Goal: Transaction & Acquisition: Book appointment/travel/reservation

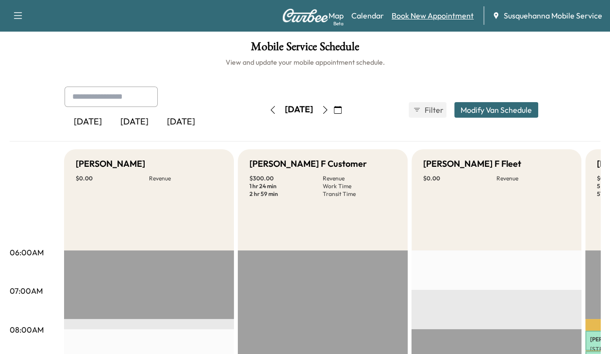
click at [406, 13] on link "Book New Appointment" at bounding box center [433, 16] width 82 height 12
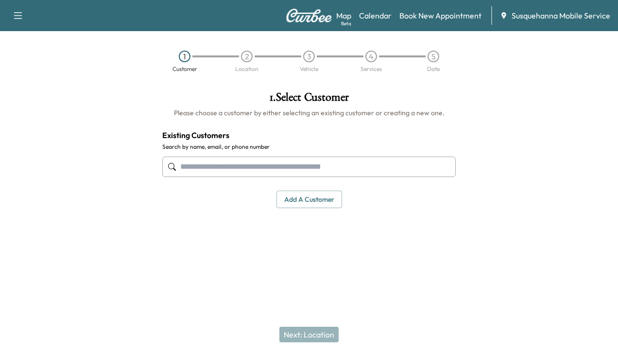
click at [379, 167] on input "text" at bounding box center [308, 166] width 293 height 20
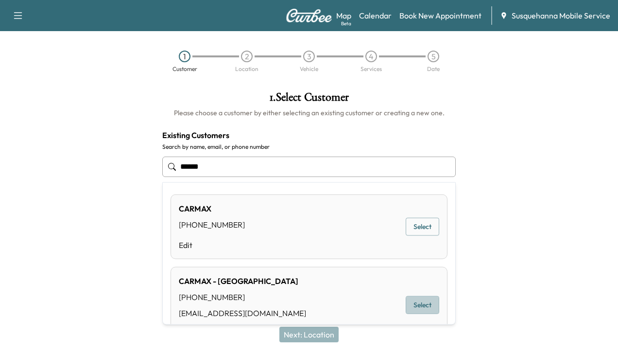
click at [414, 296] on button "Select" at bounding box center [423, 305] width 34 height 18
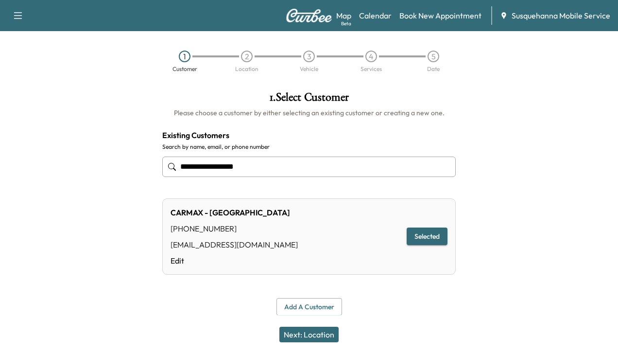
type input "**********"
click at [322, 338] on button "Next: Location" at bounding box center [308, 334] width 59 height 16
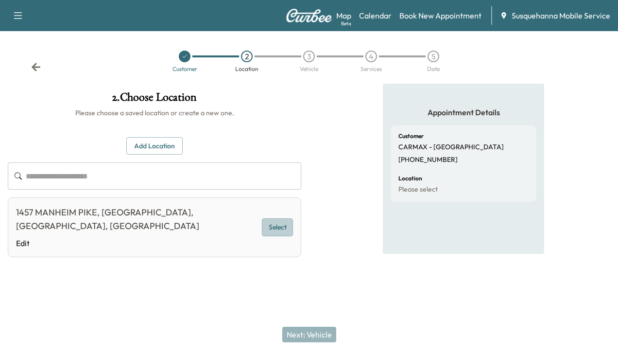
click at [284, 222] on button "Select" at bounding box center [277, 227] width 31 height 18
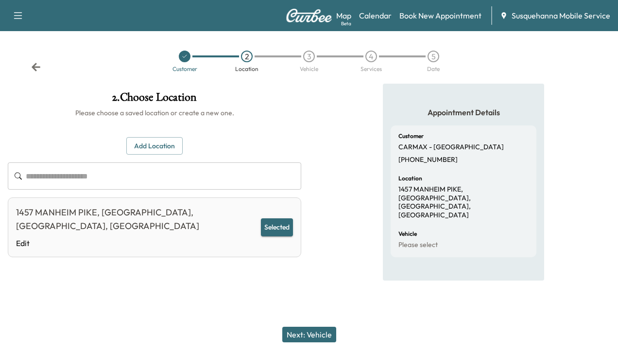
click at [304, 332] on button "Next: Vehicle" at bounding box center [309, 334] width 54 height 16
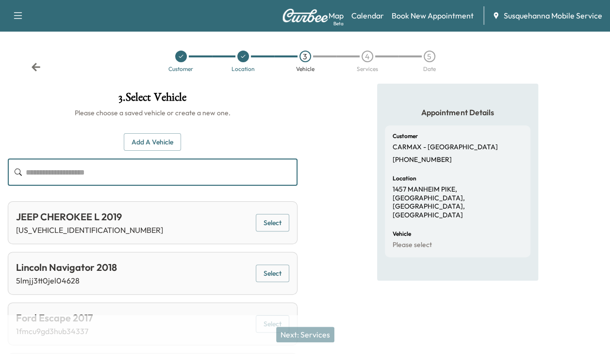
click at [142, 181] on input "text" at bounding box center [162, 171] width 272 height 27
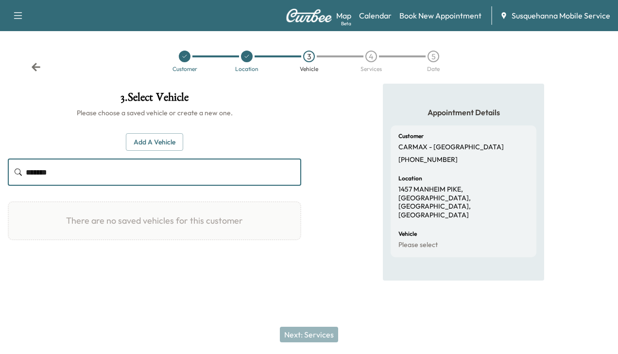
type input "*******"
click at [157, 140] on button "Add a Vehicle" at bounding box center [154, 142] width 57 height 18
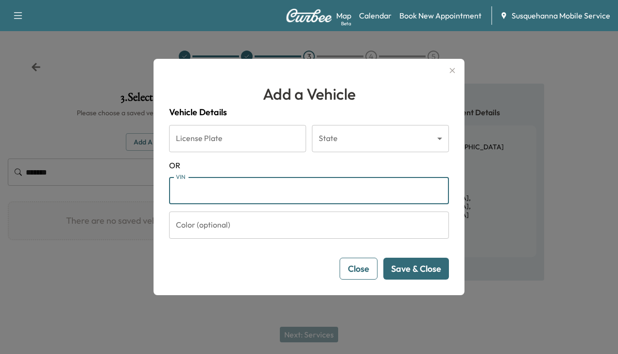
click at [195, 191] on input "VIN" at bounding box center [309, 190] width 280 height 27
type input "**********"
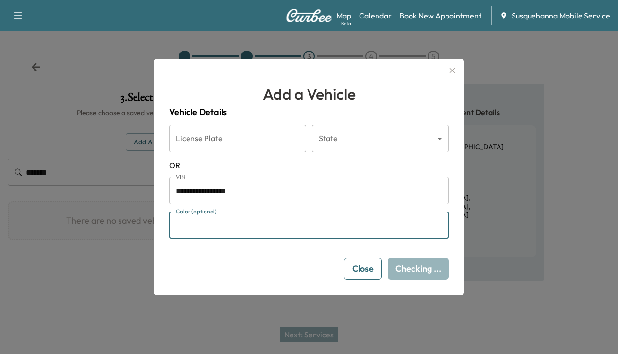
click at [231, 227] on input "Color (optional)" at bounding box center [309, 224] width 280 height 27
type input "*****"
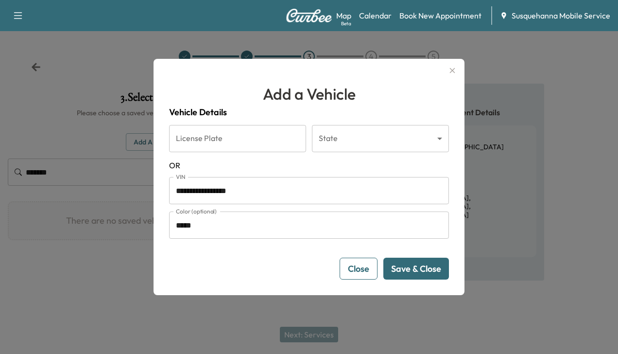
click at [398, 262] on button "Save & Close" at bounding box center [416, 268] width 66 height 22
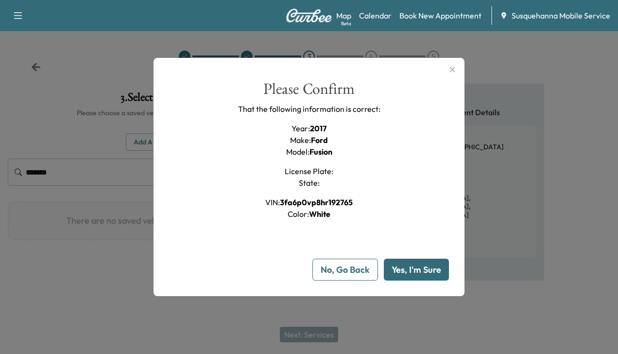
click at [398, 262] on button "Yes, I'm Sure" at bounding box center [416, 269] width 65 height 22
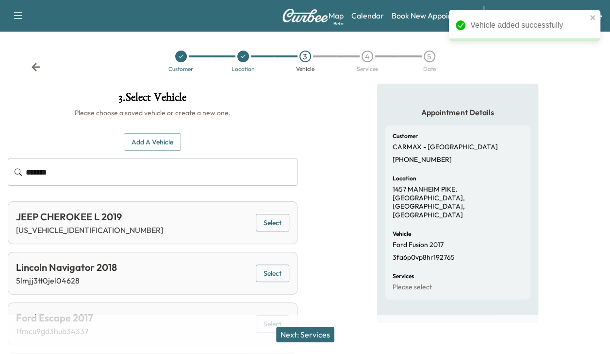
click at [303, 332] on button "Next: Services" at bounding box center [305, 334] width 58 height 16
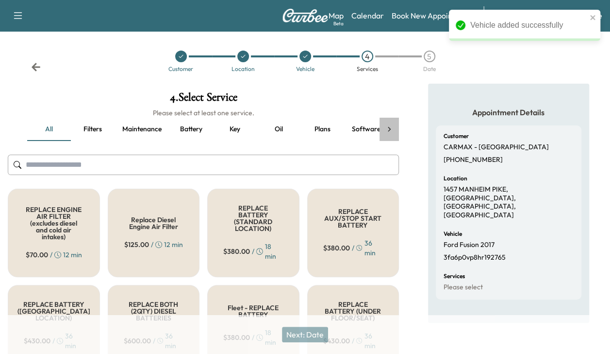
click at [389, 128] on icon at bounding box center [390, 129] width 10 height 10
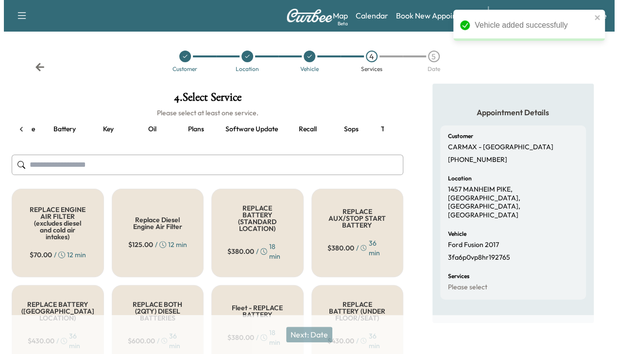
scroll to position [0, 167]
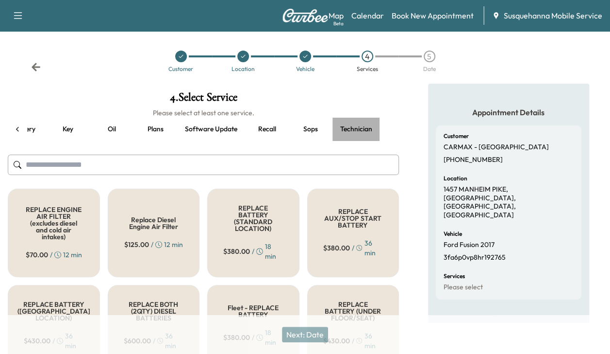
click at [350, 126] on button "Technician" at bounding box center [357, 129] width 48 height 23
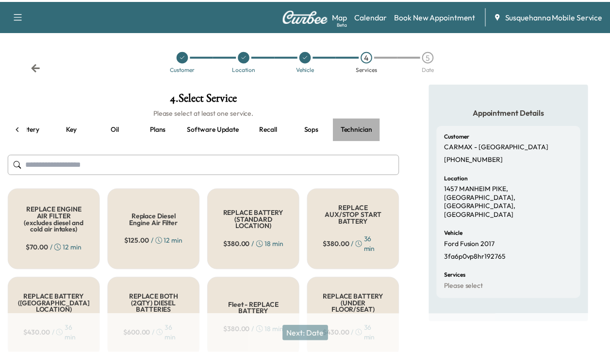
scroll to position [0, 162]
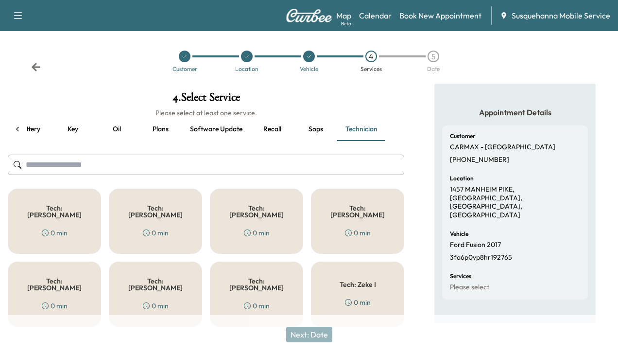
click at [246, 283] on div "Tech: [PERSON_NAME] 0 min" at bounding box center [256, 293] width 93 height 65
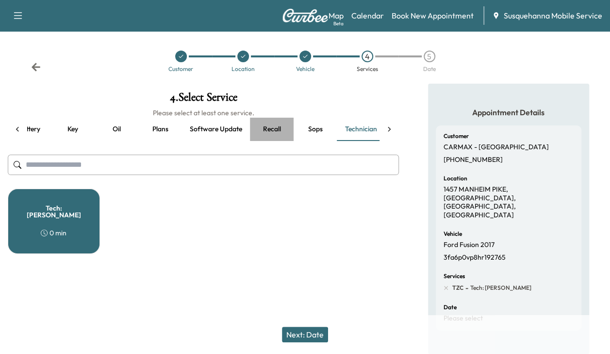
click at [271, 129] on button "Recall" at bounding box center [272, 129] width 44 height 23
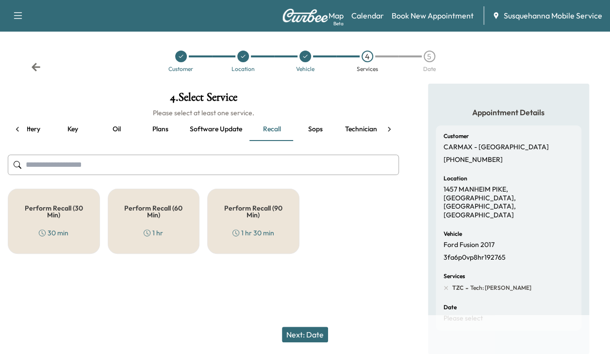
click at [76, 206] on h5 "Perform Recall (30 Min)" at bounding box center [54, 211] width 60 height 14
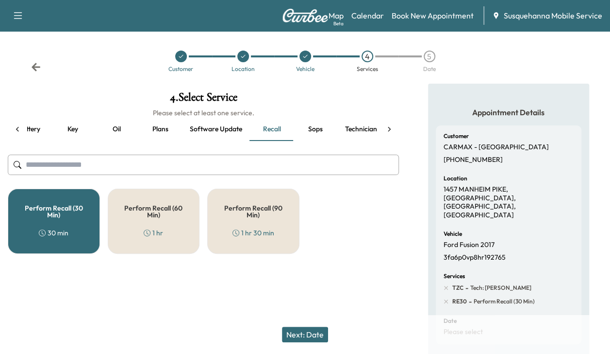
click at [298, 327] on button "Next: Date" at bounding box center [305, 334] width 46 height 16
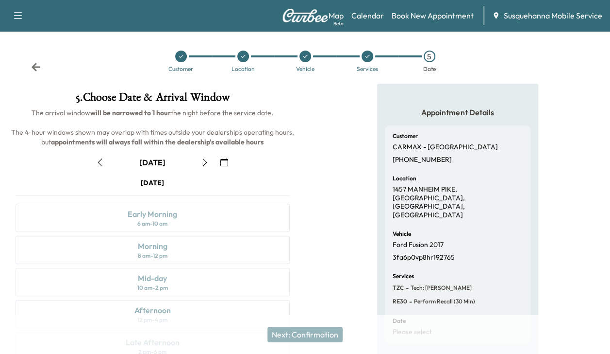
click at [201, 166] on icon "button" at bounding box center [205, 162] width 8 height 8
click at [175, 244] on div "Morning 8 am - 12 pm" at bounding box center [153, 250] width 274 height 28
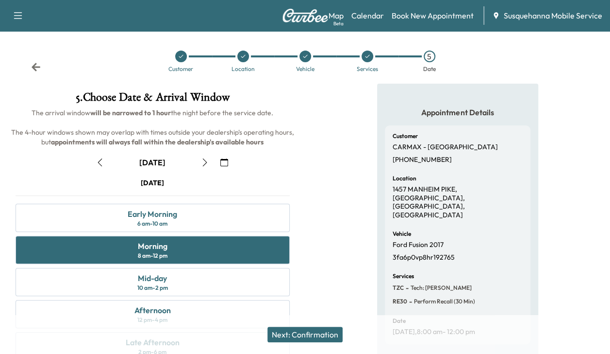
click at [284, 331] on button "Next: Confirmation" at bounding box center [305, 334] width 75 height 16
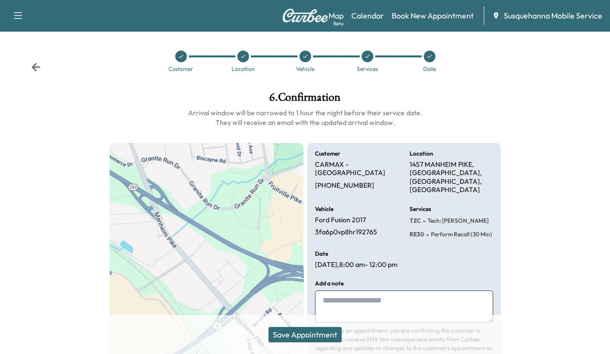
click at [284, 331] on button "Save Appointment" at bounding box center [305, 334] width 73 height 16
